Goal: Transaction & Acquisition: Purchase product/service

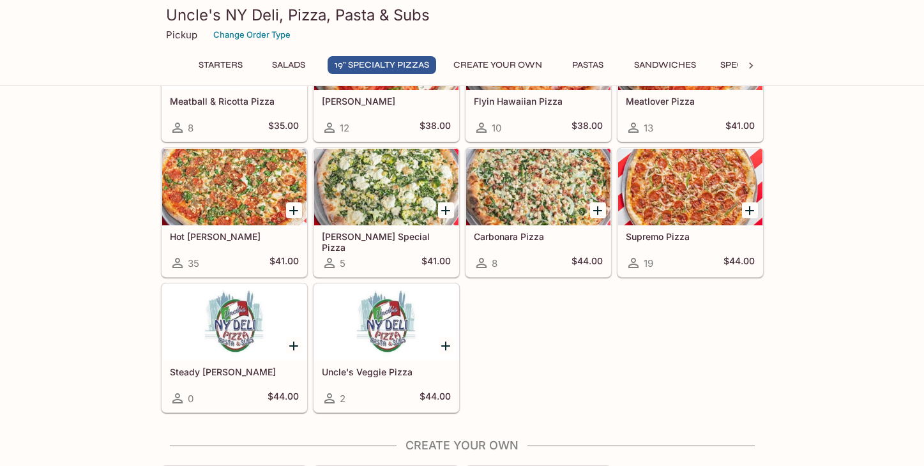
scroll to position [753, 0]
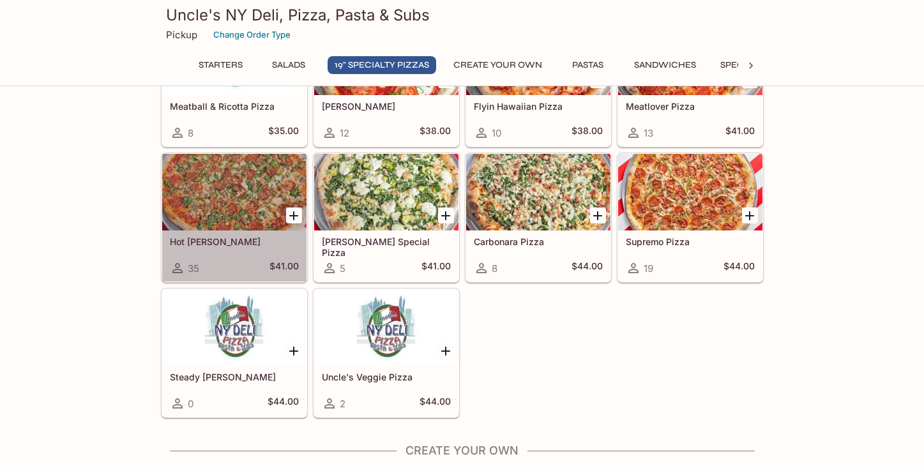
click at [224, 238] on h5 "Hot [PERSON_NAME]" at bounding box center [234, 241] width 129 height 11
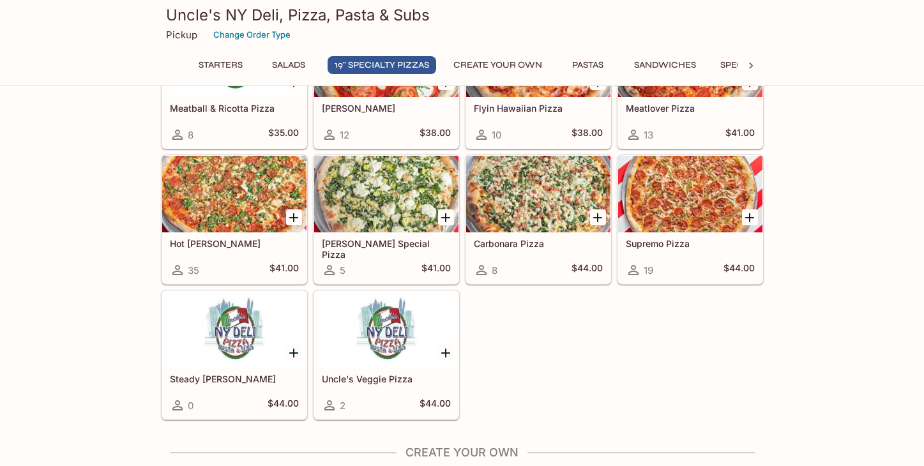
scroll to position [750, 0]
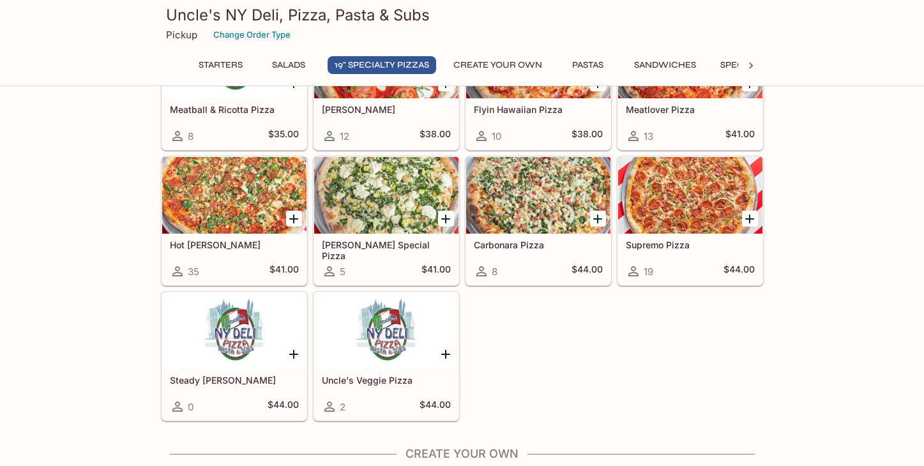
click at [512, 245] on h5 "Carbonara Pizza" at bounding box center [538, 245] width 129 height 11
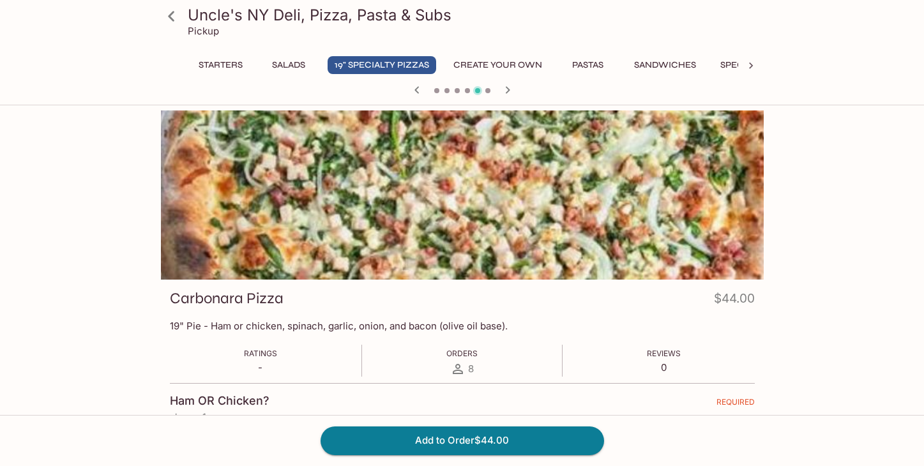
click at [173, 22] on icon at bounding box center [171, 16] width 22 height 22
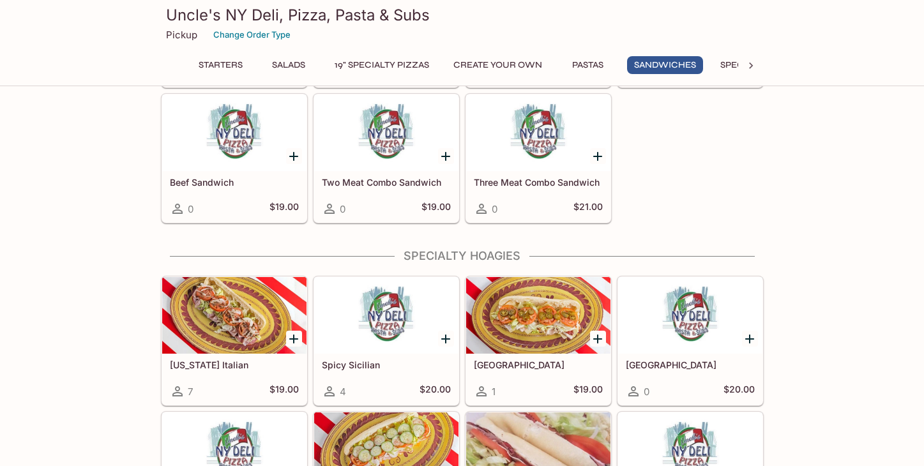
scroll to position [1768, 0]
